Goal: Transaction & Acquisition: Purchase product/service

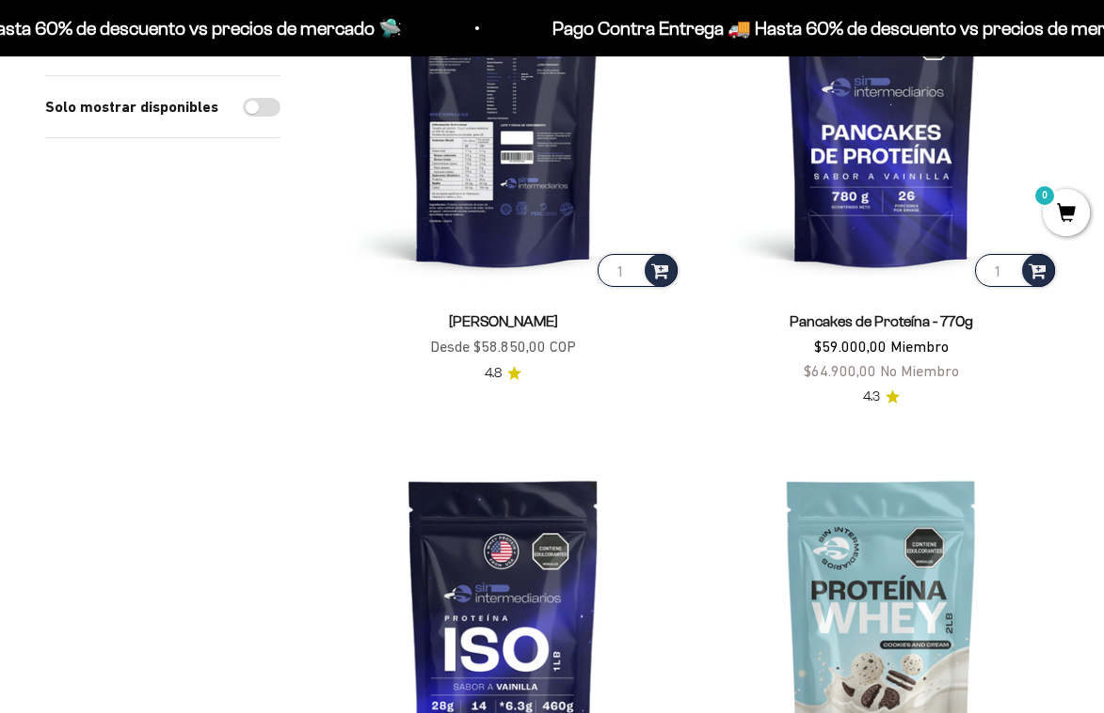
scroll to position [422, 0]
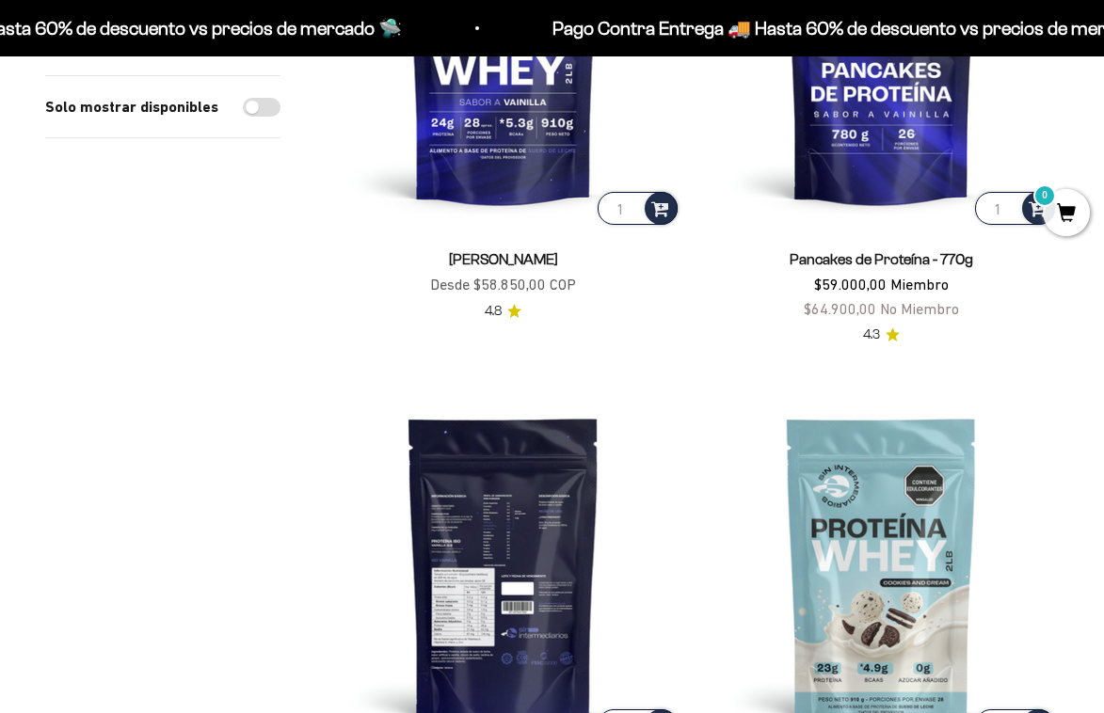
click at [437, 518] on img at bounding box center [504, 569] width 356 height 356
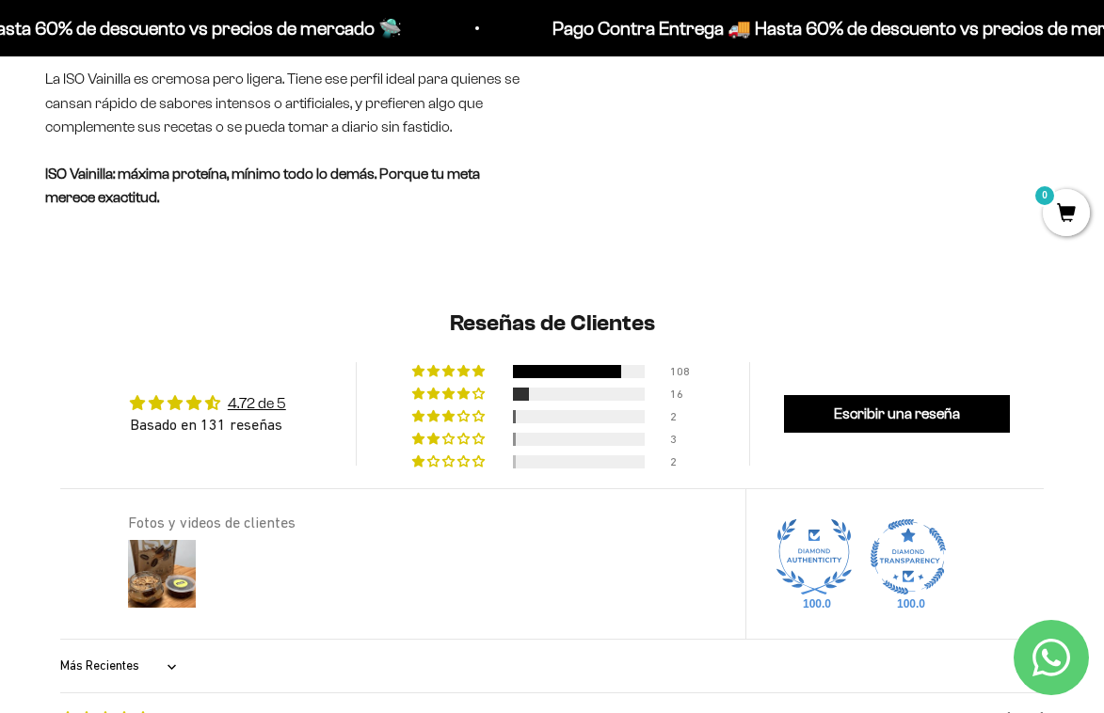
scroll to position [1768, 0]
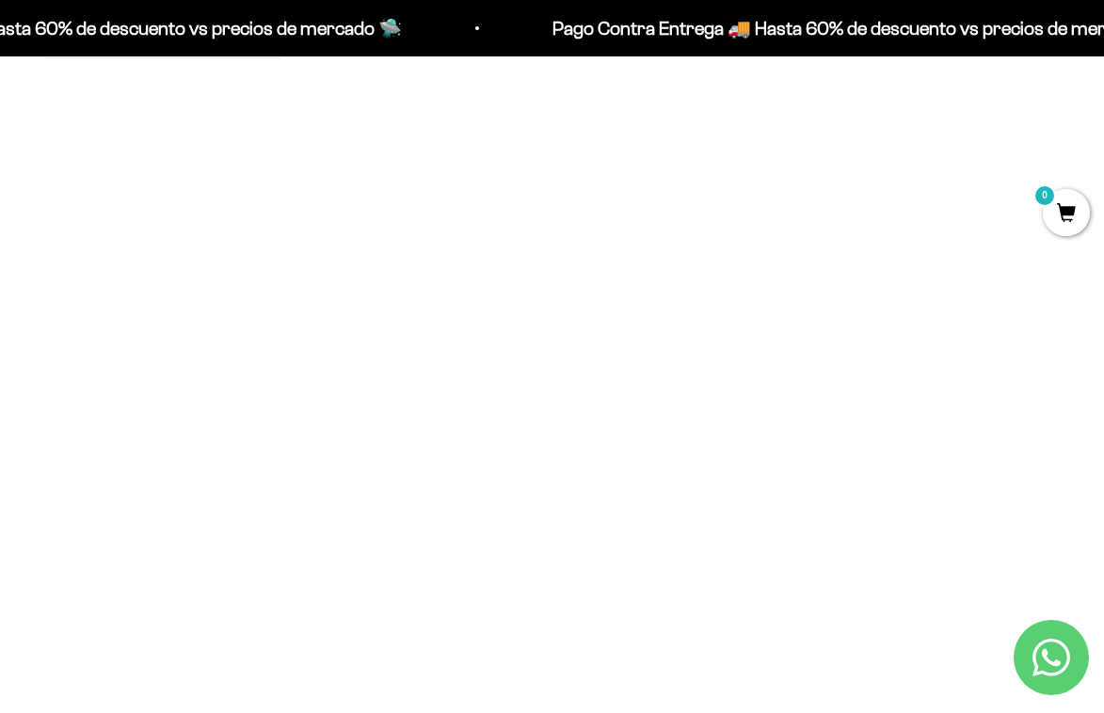
scroll to position [3486, 0]
